Goal: Information Seeking & Learning: Learn about a topic

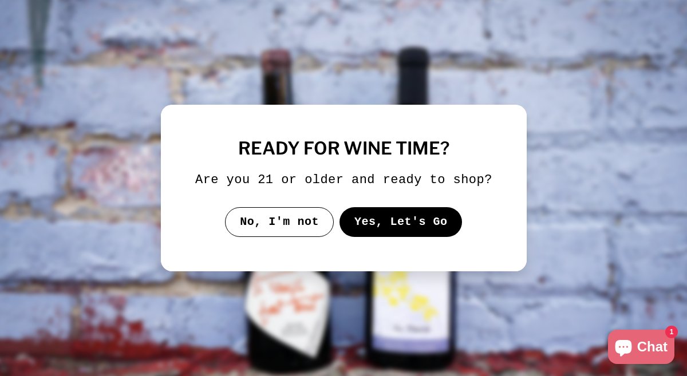
click at [349, 224] on button "Yes, Let's Go" at bounding box center [400, 222] width 123 height 30
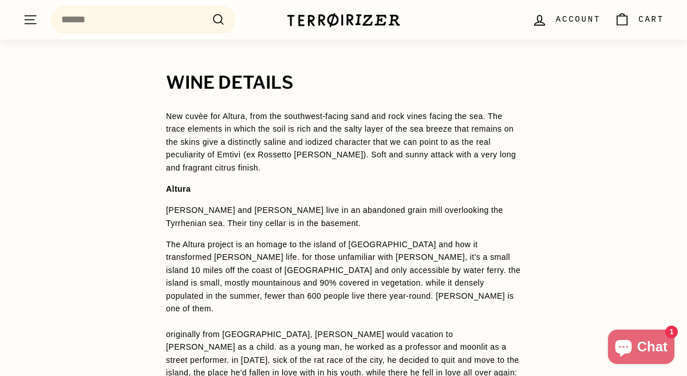
scroll to position [854, 0]
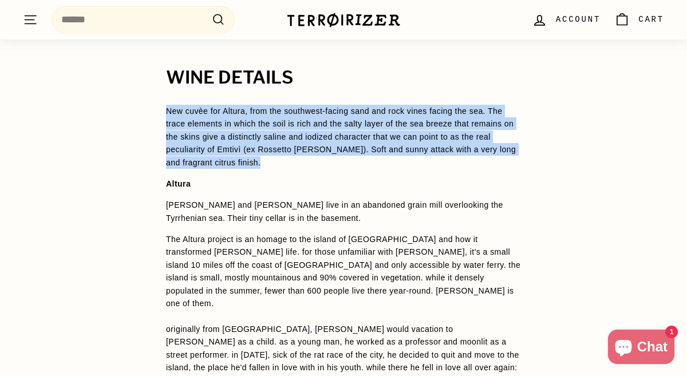
drag, startPoint x: 167, startPoint y: 106, endPoint x: 251, endPoint y: 161, distance: 100.8
click at [251, 161] on p "New cuvèe for Altura, from the southwest-facing sand and rock vines facing the …" at bounding box center [343, 137] width 355 height 64
copy p "New cuvèe for Altura, from the southwest-facing sand and rock vines facing the …"
click at [251, 161] on p "New cuvèe for Altura, from the southwest-facing sand and rock vines facing the …" at bounding box center [343, 137] width 355 height 64
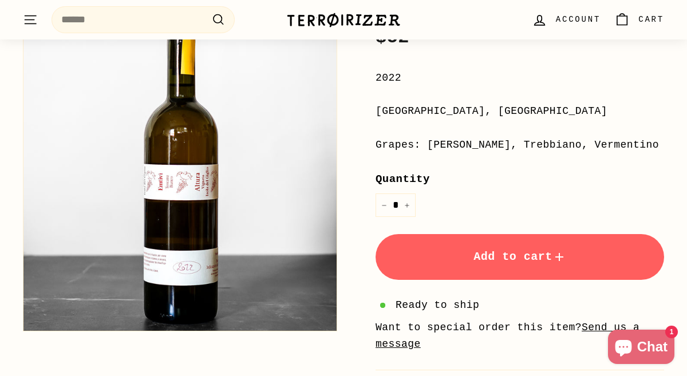
scroll to position [257, 0]
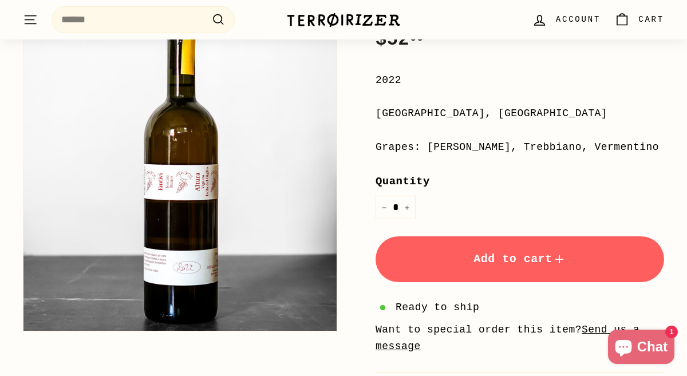
drag, startPoint x: 427, startPoint y: 123, endPoint x: 444, endPoint y: 139, distance: 23.5
click at [444, 139] on div "Grapes: [PERSON_NAME], Trebbiano, Vermentino" at bounding box center [519, 147] width 288 height 17
copy div "[PERSON_NAME], Trebbiano, Vermentino"
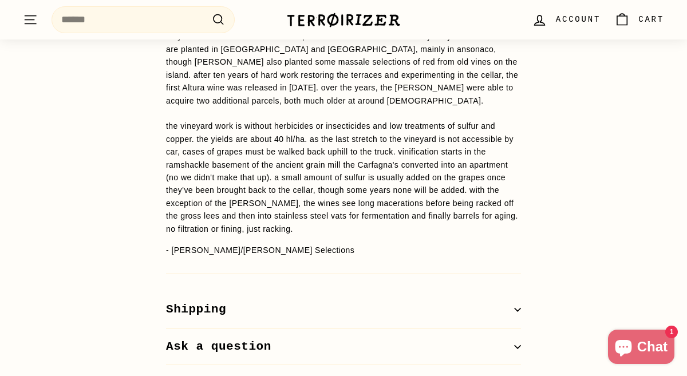
scroll to position [1394, 0]
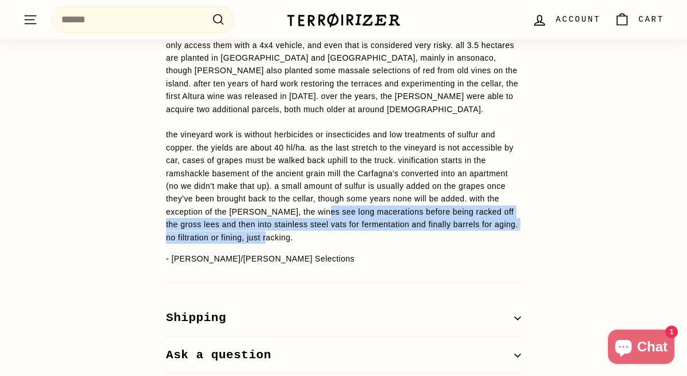
drag, startPoint x: 380, startPoint y: 170, endPoint x: 381, endPoint y: 197, distance: 26.9
copy p "long macerations before being racked off the gross lees and then into stainless…"
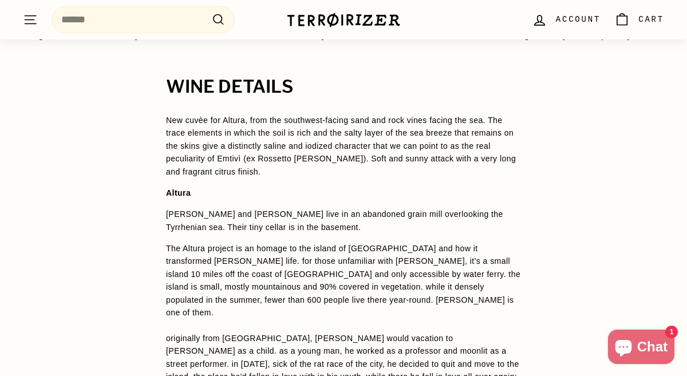
scroll to position [851, 0]
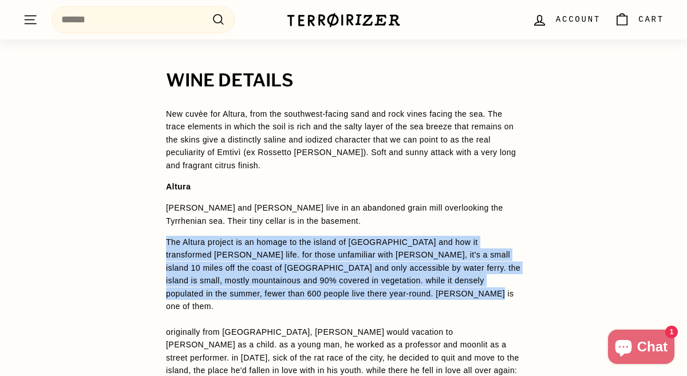
drag, startPoint x: 168, startPoint y: 239, endPoint x: 422, endPoint y: 288, distance: 258.7
copy p "The Altura project is an homage to the island of [GEOGRAPHIC_DATA] and how it t…"
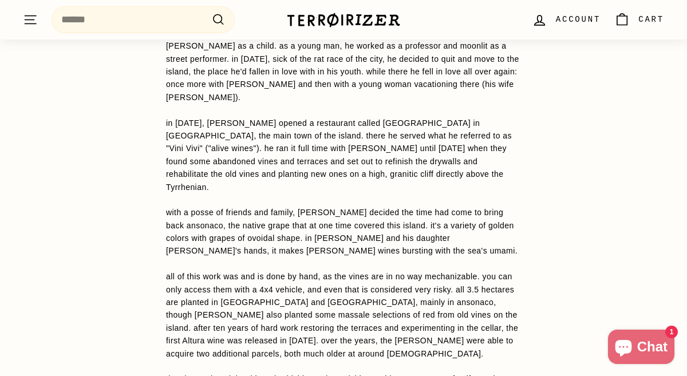
scroll to position [1104, 0]
